Goal: Communication & Community: Answer question/provide support

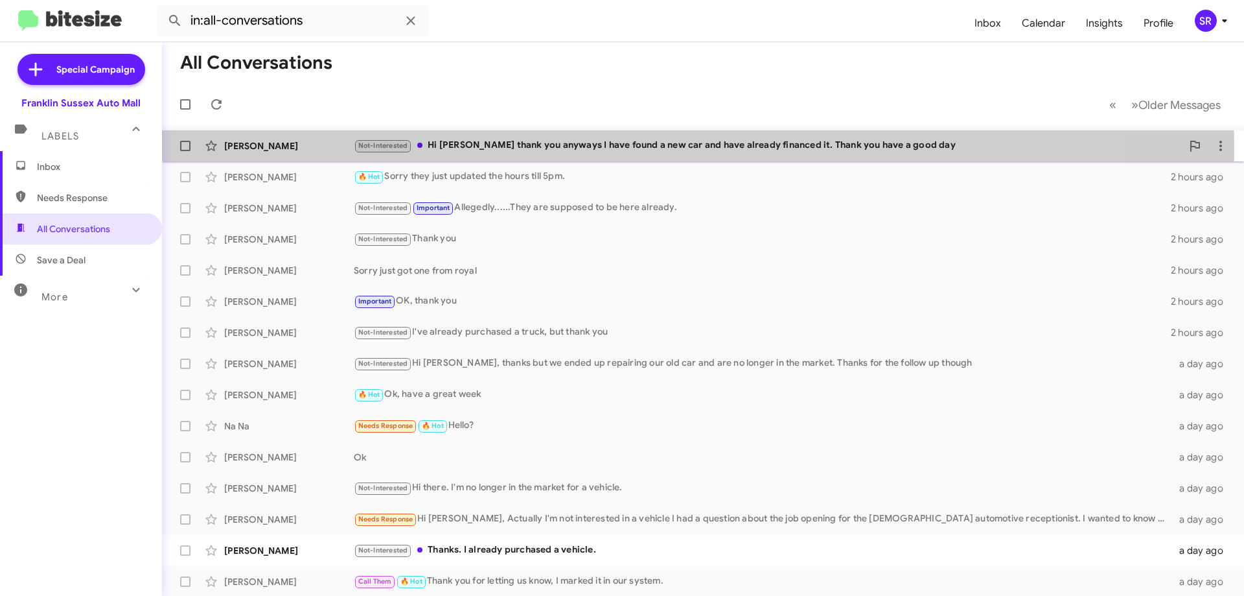
click at [604, 148] on div "Not-Interested Hi [PERSON_NAME] thank you anyways I have found a new car and ha…" at bounding box center [768, 145] width 828 height 15
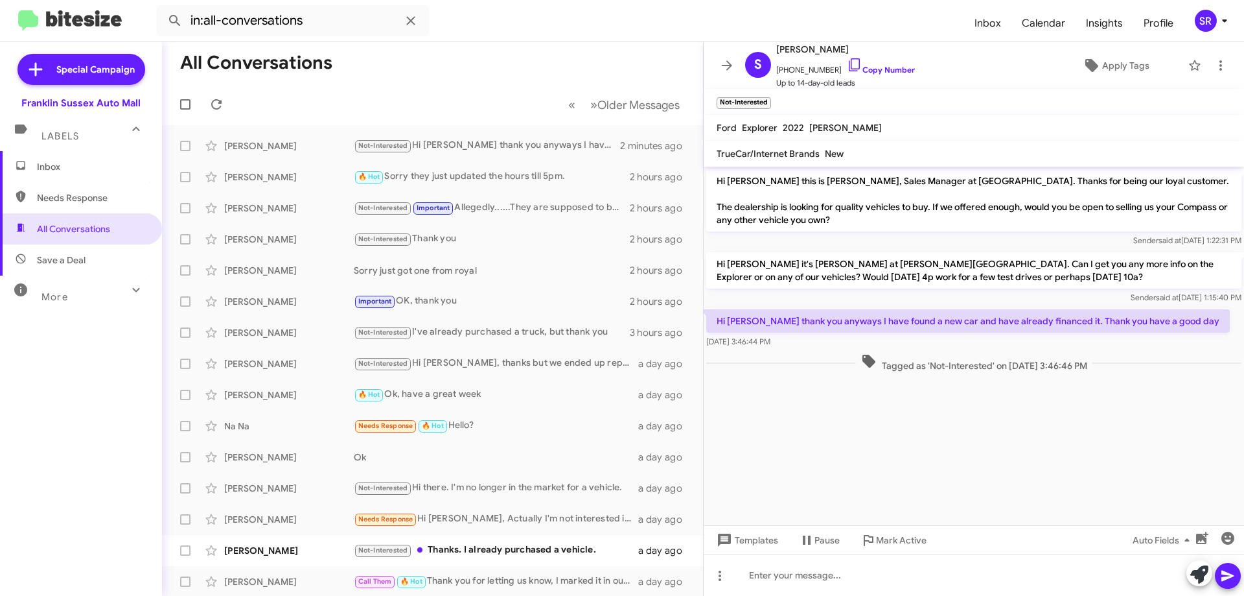
click at [32, 167] on span "Inbox" at bounding box center [81, 166] width 162 height 31
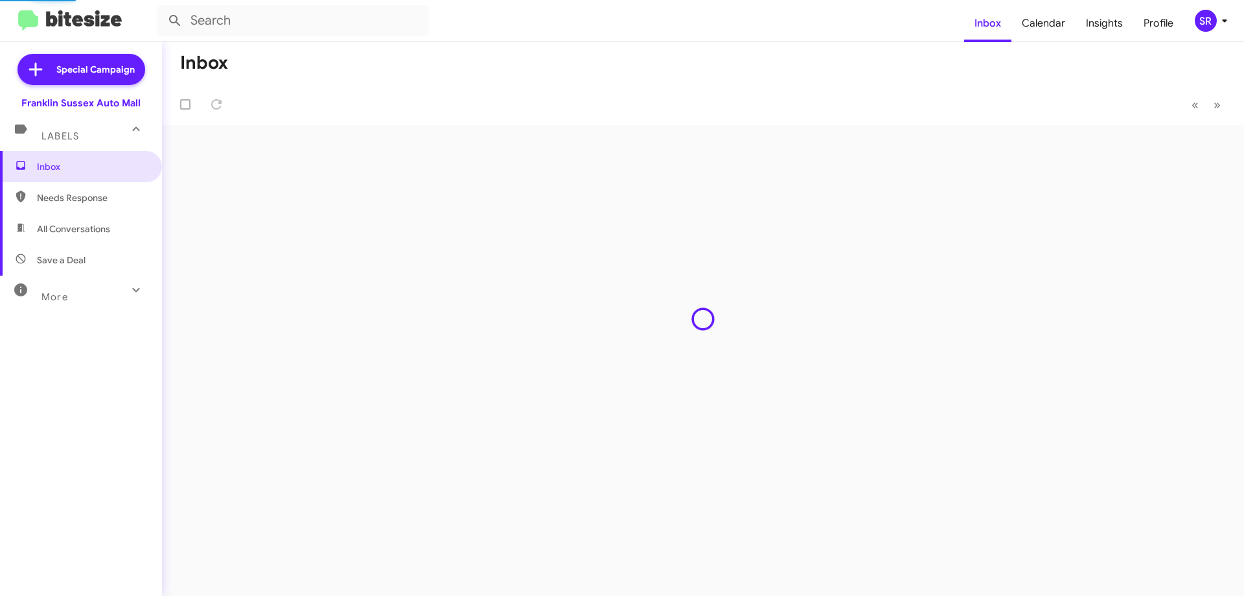
click at [40, 198] on span "Needs Response" at bounding box center [92, 197] width 110 height 13
type input "in:needs-response"
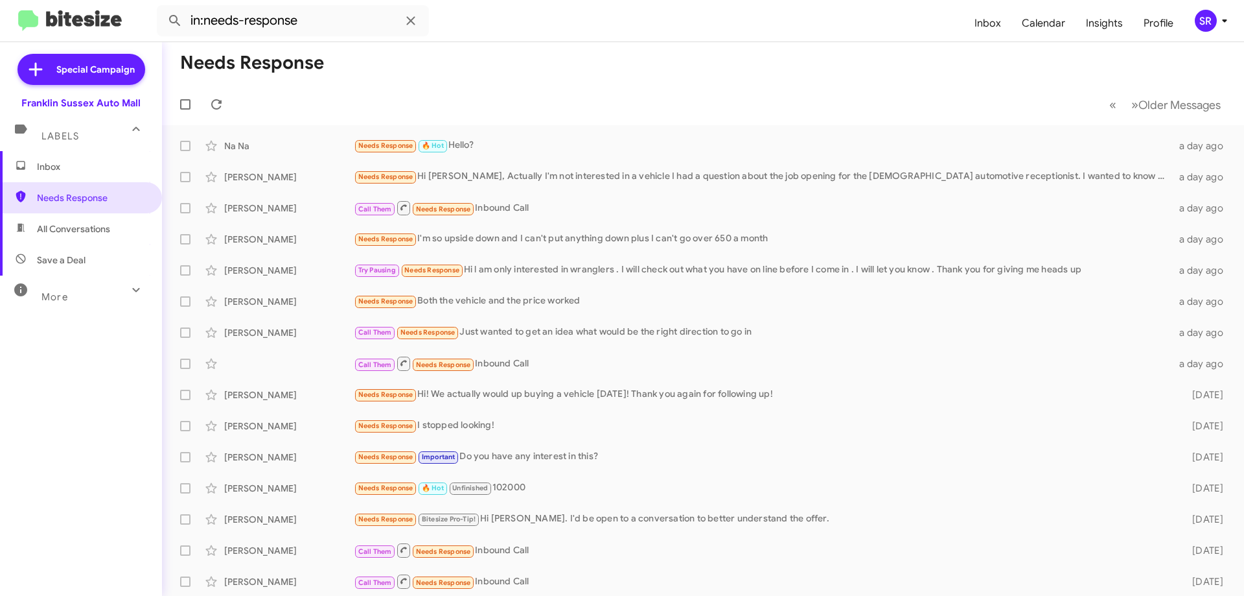
click at [47, 171] on span "Inbox" at bounding box center [92, 166] width 110 height 13
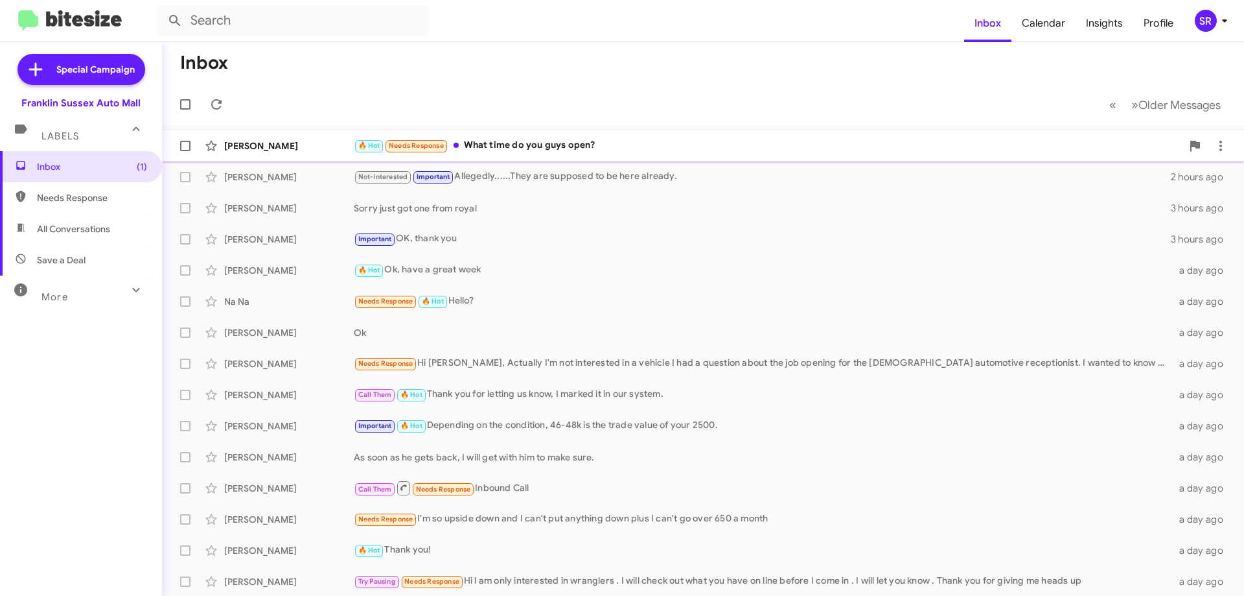
click at [517, 148] on div "🔥 Hot Needs Response What time do you guys open?" at bounding box center [768, 145] width 828 height 15
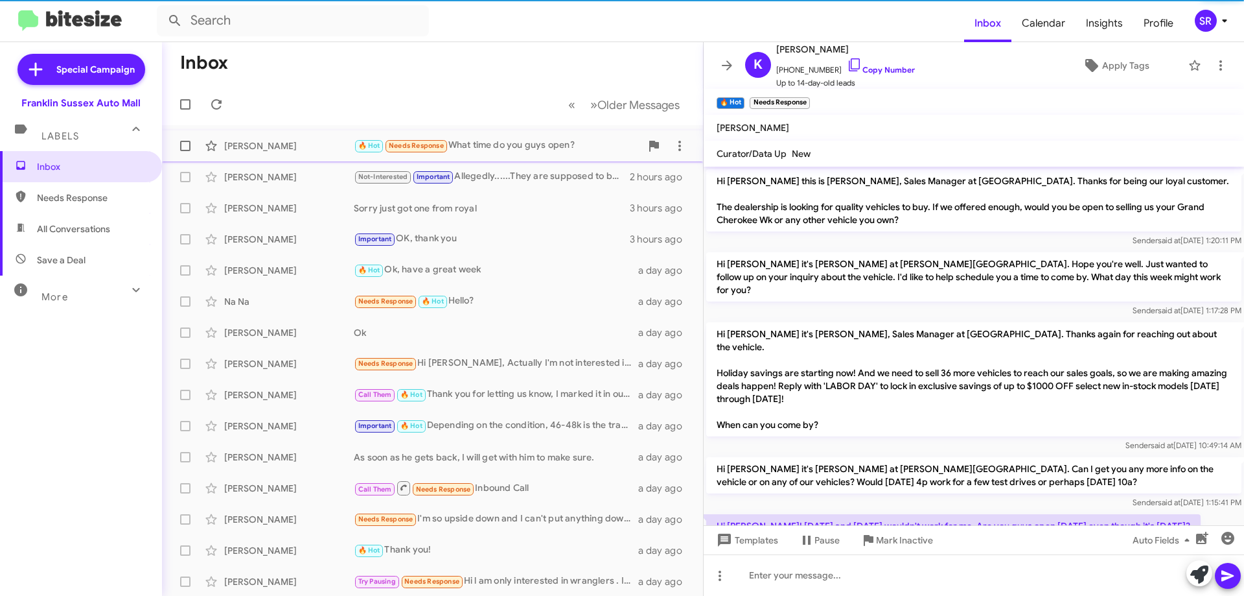
scroll to position [163, 0]
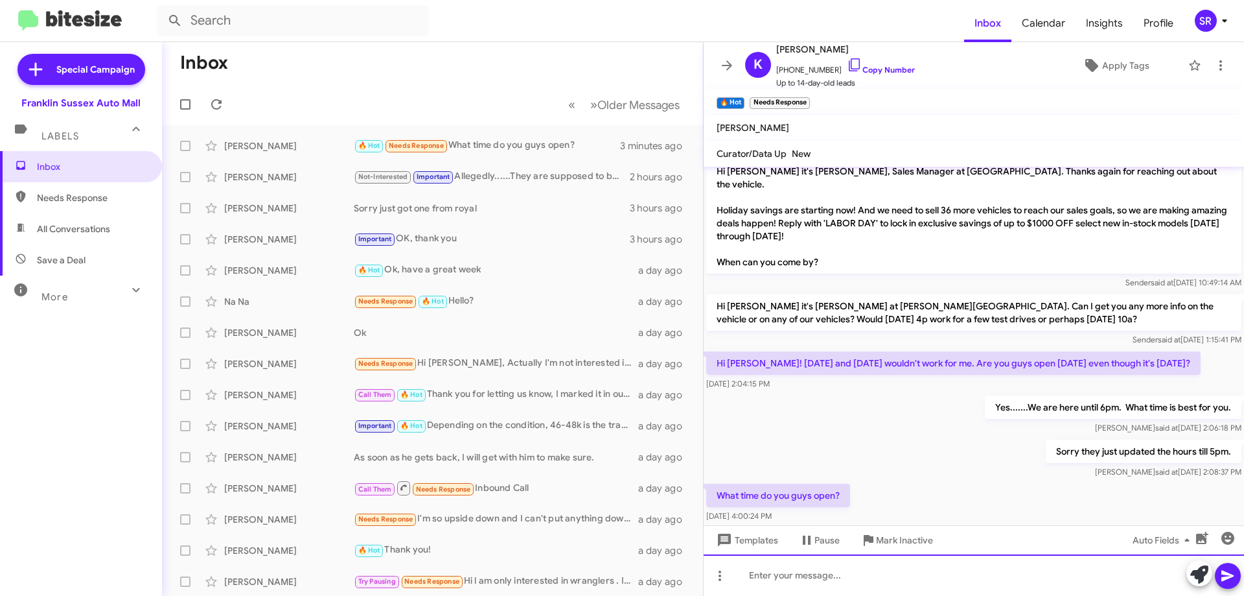
click at [775, 568] on div at bounding box center [974, 574] width 540 height 41
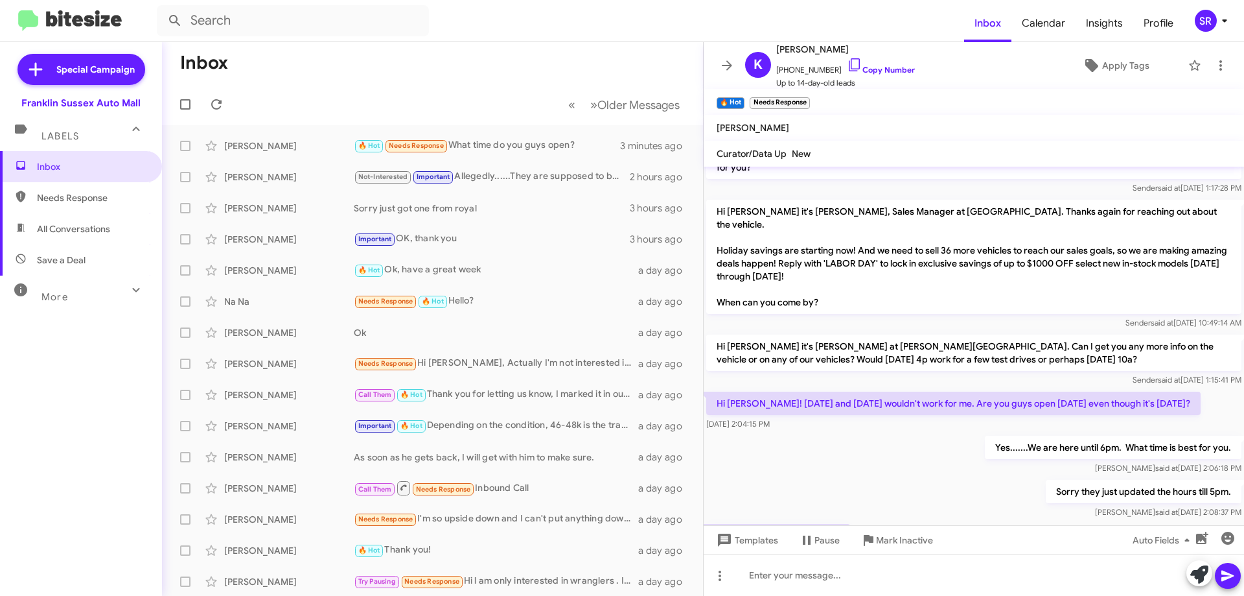
scroll to position [0, 0]
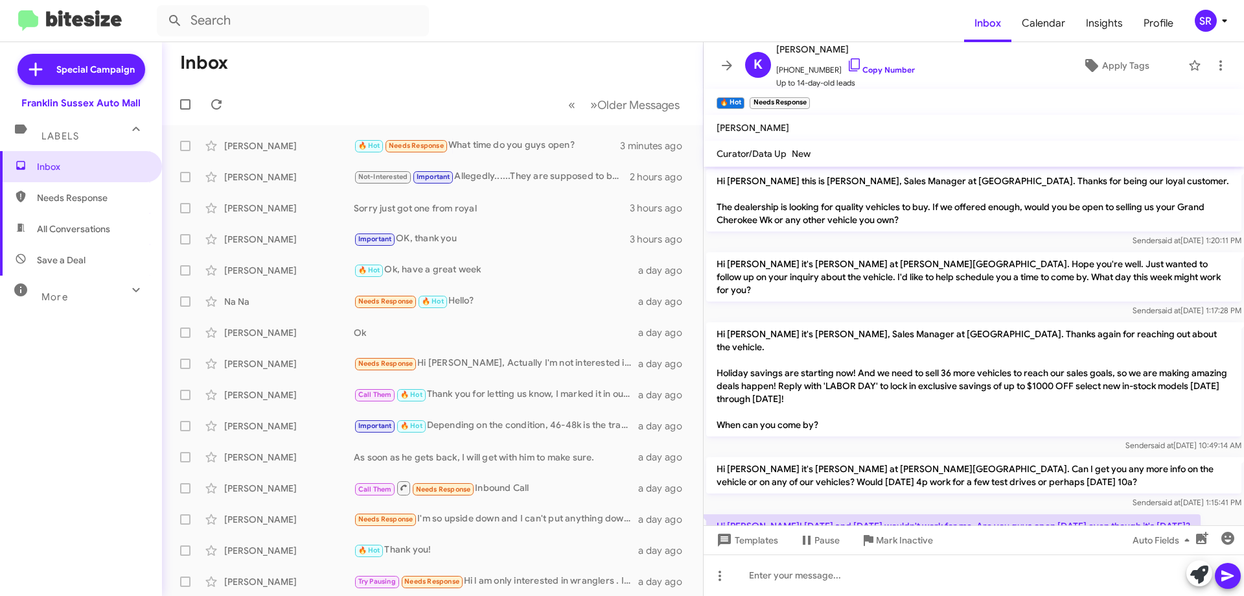
drag, startPoint x: 1229, startPoint y: 486, endPoint x: 719, endPoint y: 185, distance: 592.3
click at [719, 185] on div "Hi [PERSON_NAME] this is [PERSON_NAME], Sales Manager at [GEOGRAPHIC_DATA]. Tha…" at bounding box center [974, 449] width 540 height 565
copy div "Lo Ipsumdo sita co Adipi Elitsed, Doeiu Tempori ut Laboreet Dolore Magn Aliq. E…"
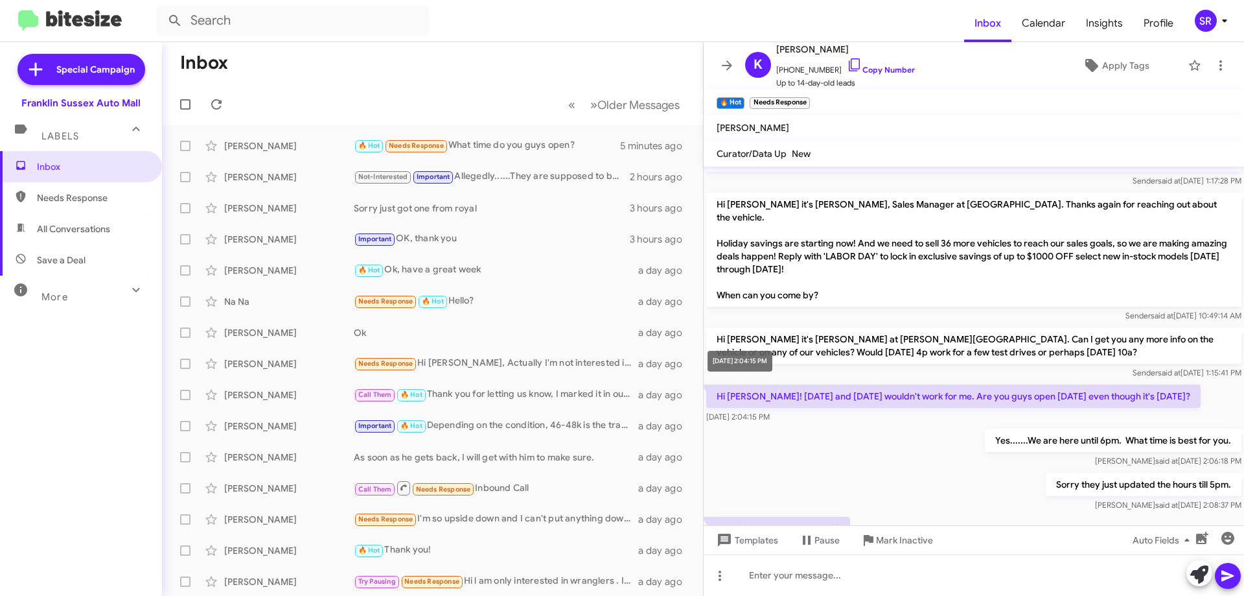
scroll to position [210, 0]
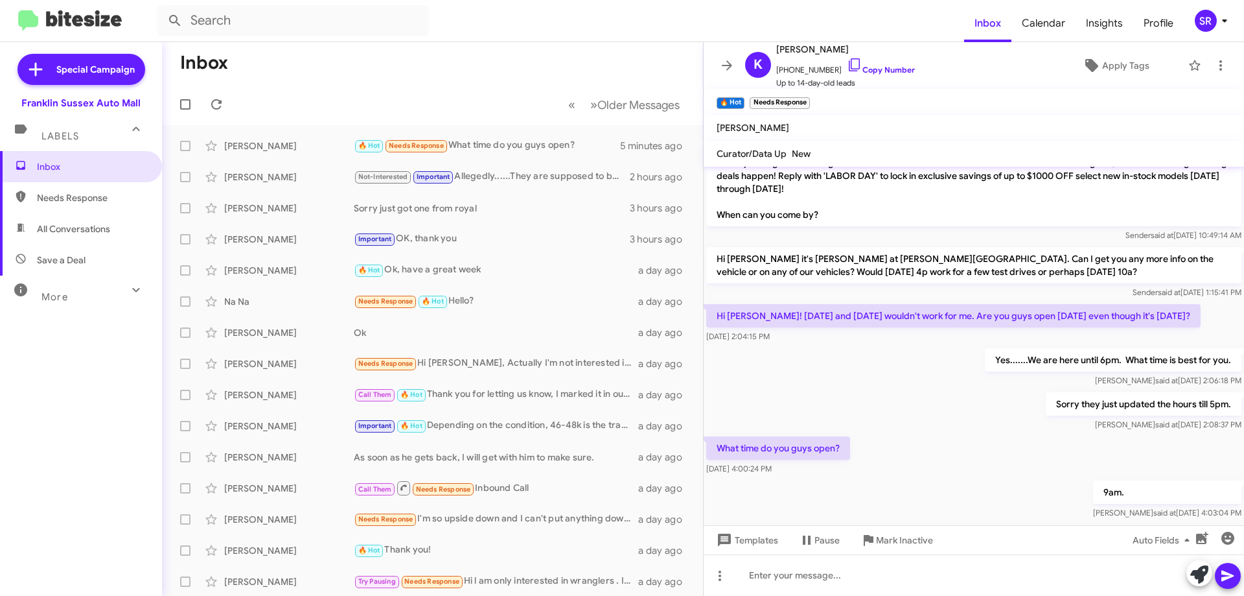
click at [837, 389] on div "Sorry they just updated the hours till 5pm. [PERSON_NAME] said at [DATE] 2:08:3…" at bounding box center [974, 411] width 540 height 44
click at [98, 206] on span "Needs Response" at bounding box center [81, 197] width 162 height 31
type input "in:needs-response"
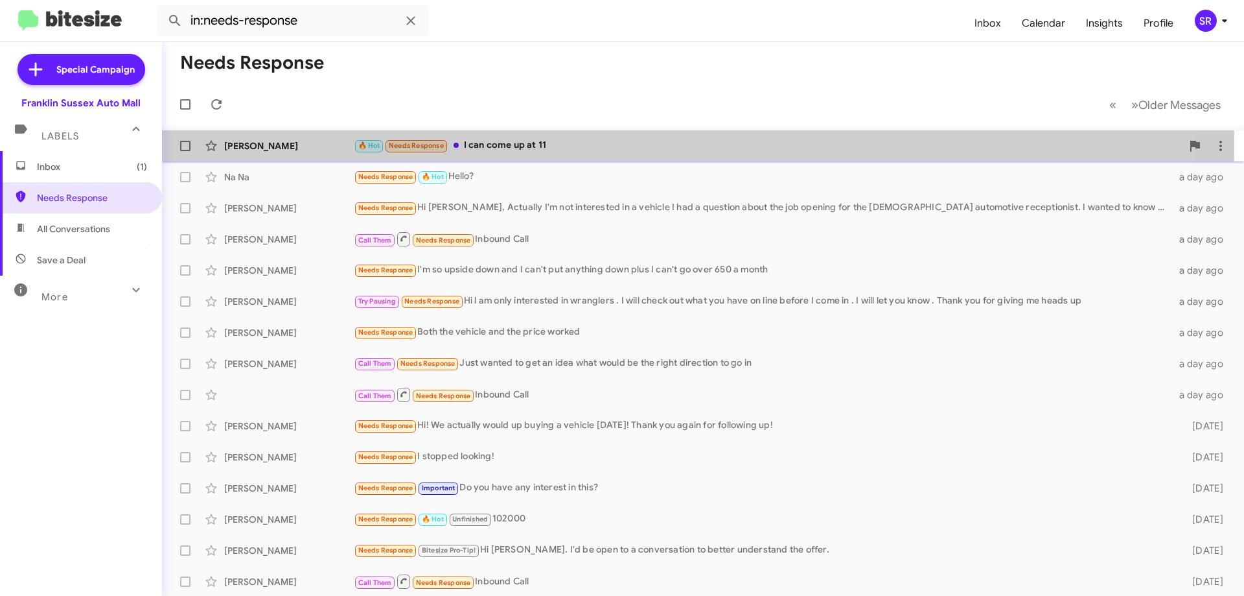
click at [474, 145] on div "🔥 Hot Needs Response I can come up at 11" at bounding box center [768, 145] width 828 height 15
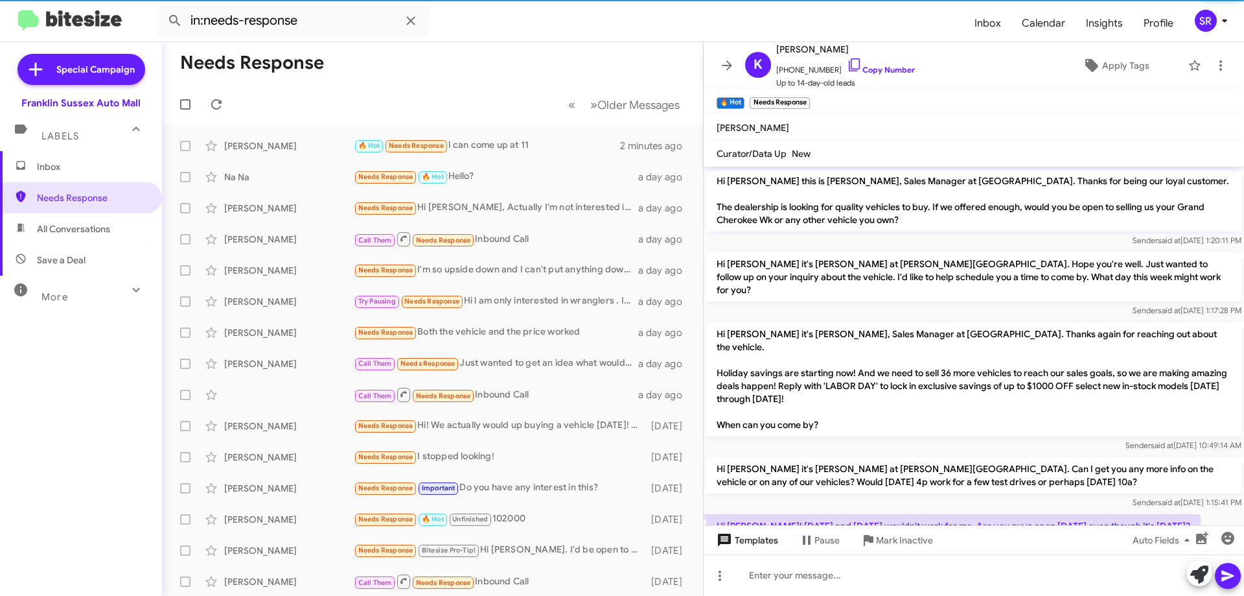
scroll to position [257, 0]
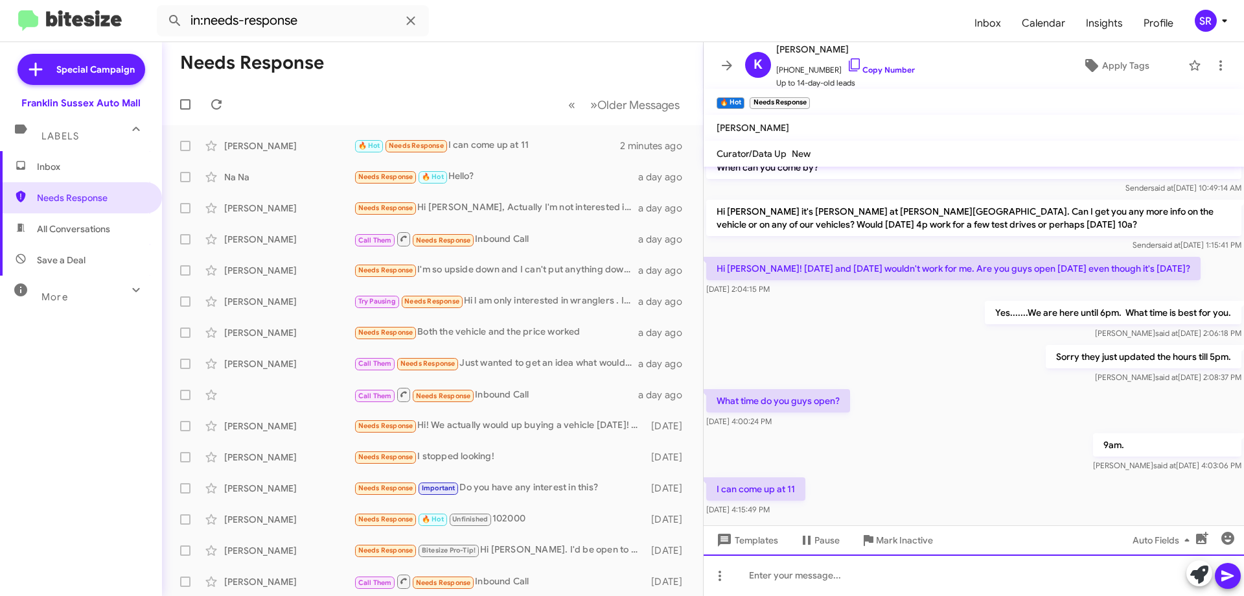
drag, startPoint x: 766, startPoint y: 575, endPoint x: 758, endPoint y: 577, distance: 8.6
click at [761, 579] on div at bounding box center [974, 574] width 540 height 41
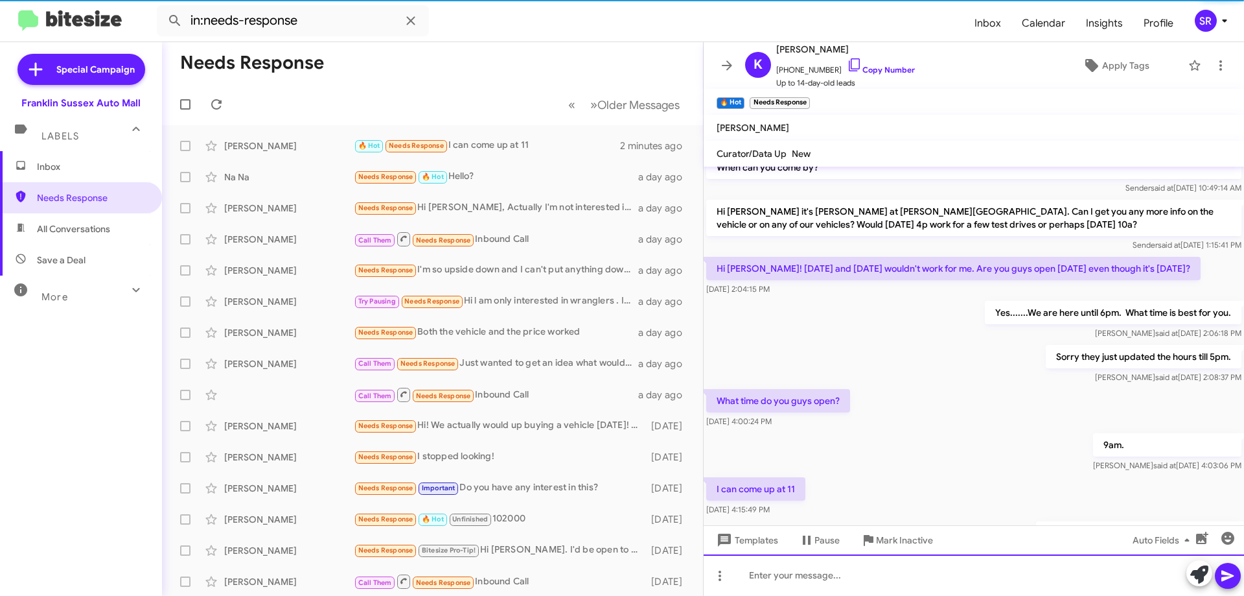
scroll to position [0, 0]
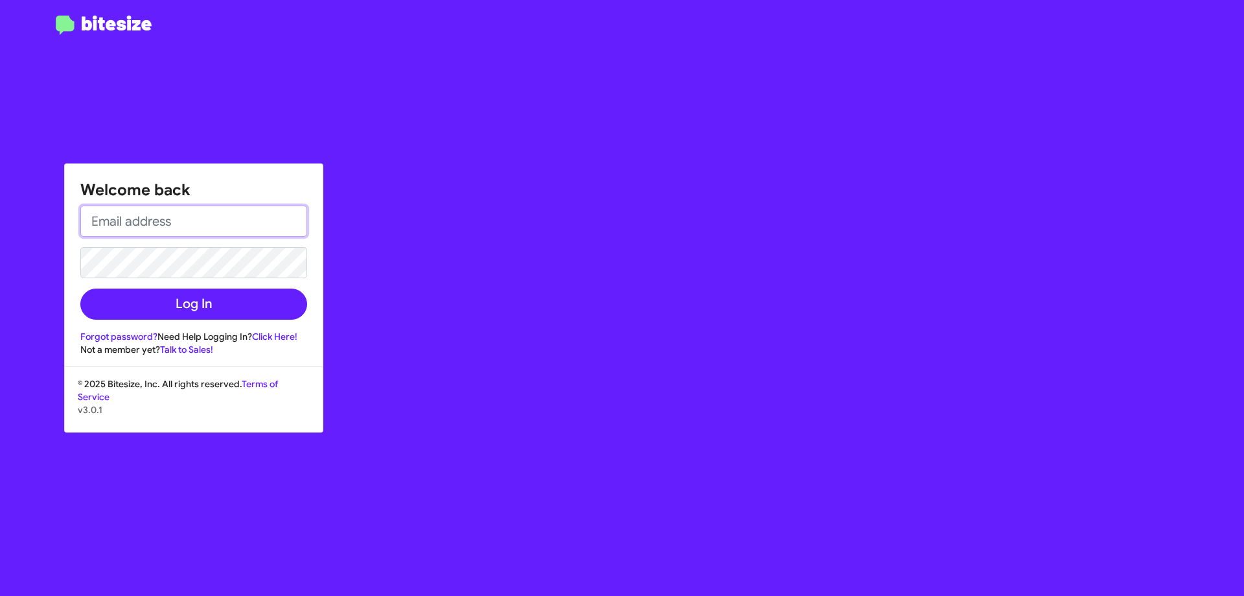
type input "[EMAIL_ADDRESS][DOMAIN_NAME]"
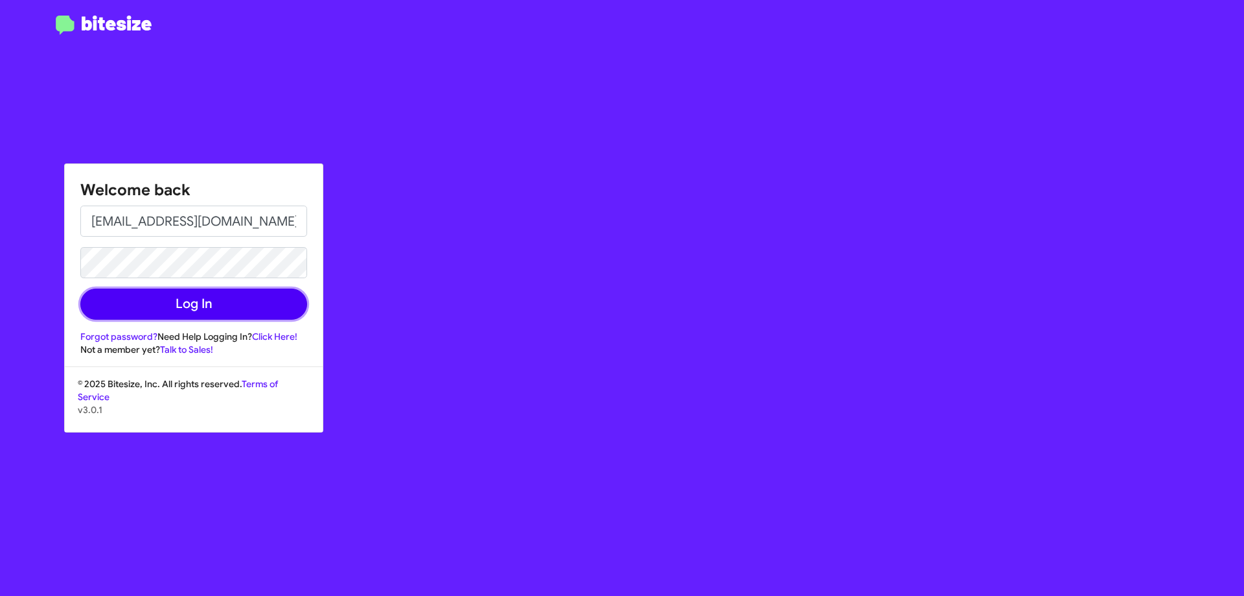
click at [242, 312] on button "Log In" at bounding box center [193, 303] width 227 height 31
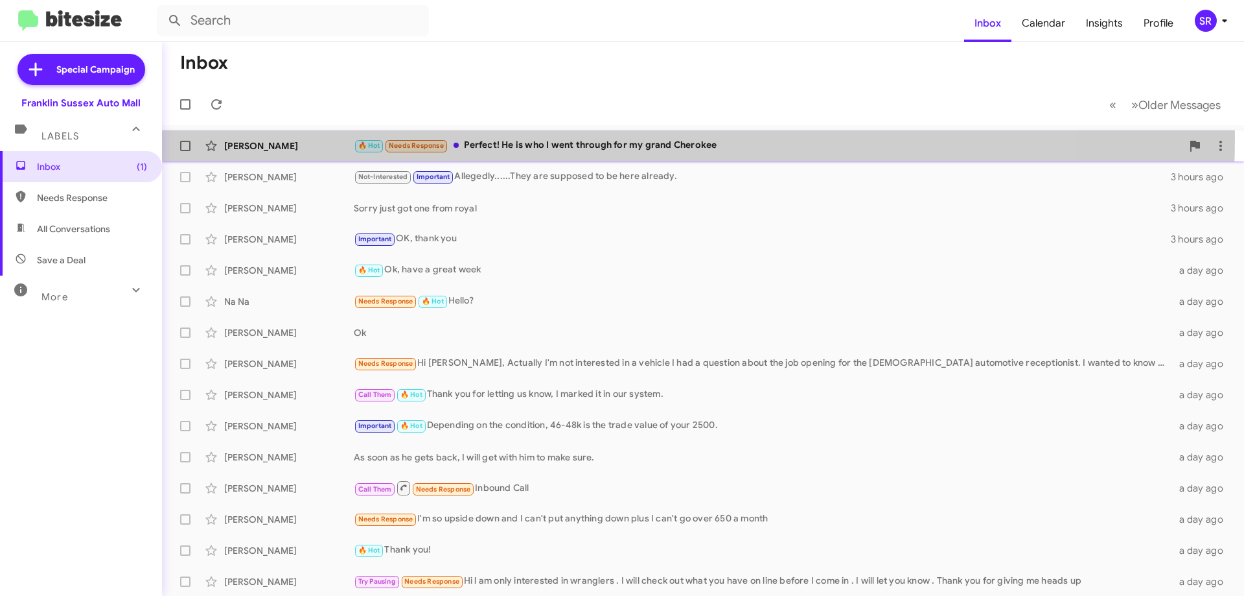
click at [498, 137] on div "[PERSON_NAME] 🔥 Hot Needs Response Perfect! He is who I went through for my gra…" at bounding box center [702, 146] width 1061 height 26
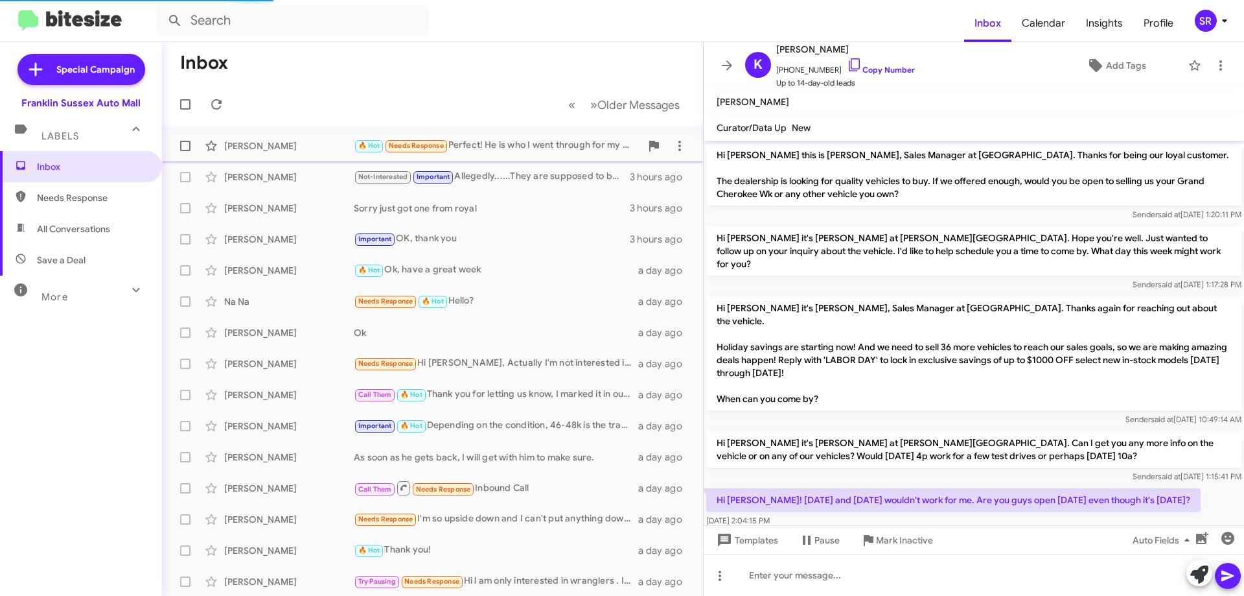
scroll to position [274, 0]
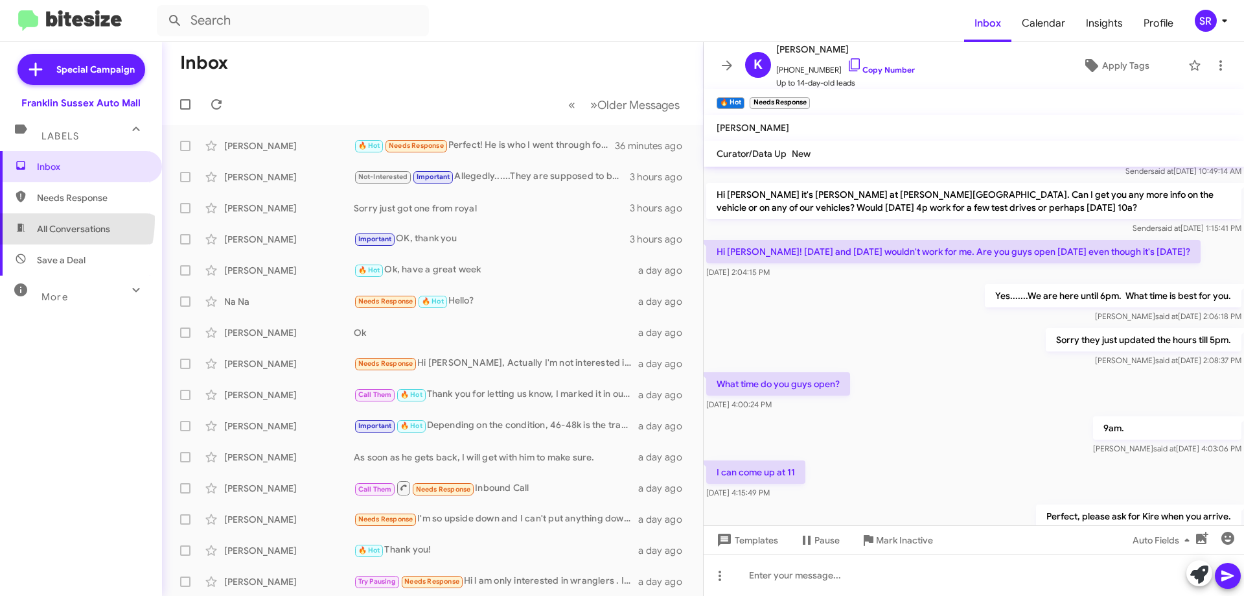
drag, startPoint x: 31, startPoint y: 219, endPoint x: 3, endPoint y: 217, distance: 27.9
click at [31, 219] on span "All Conversations" at bounding box center [81, 228] width 162 height 31
type input "in:all-conversations"
